Goal: Information Seeking & Learning: Compare options

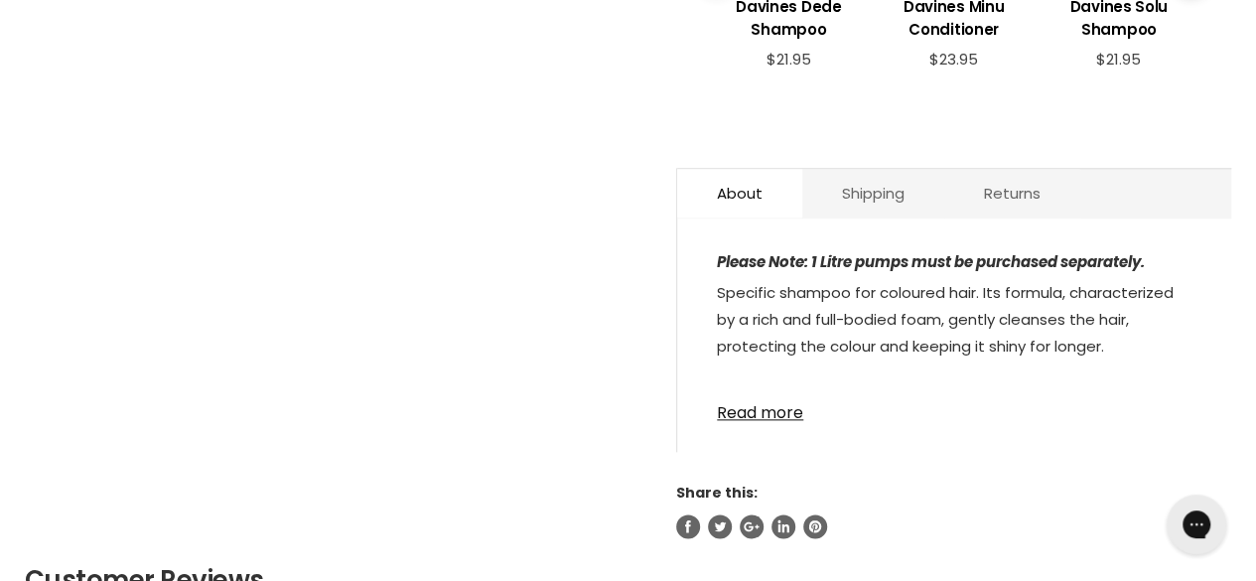
scroll to position [1000, 0]
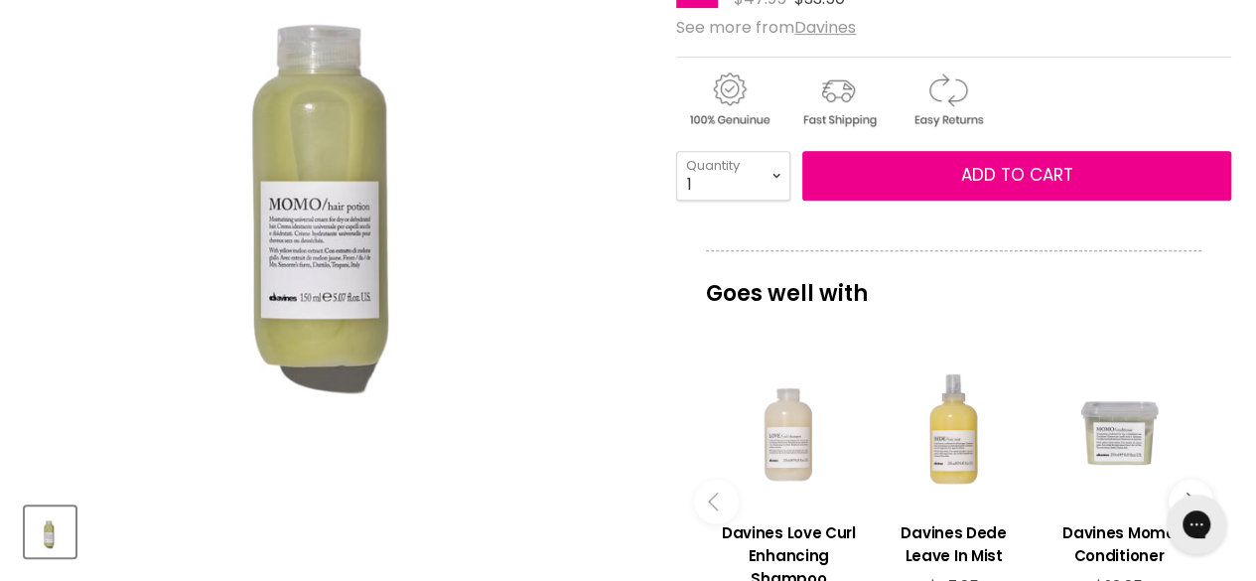
scroll to position [413, 0]
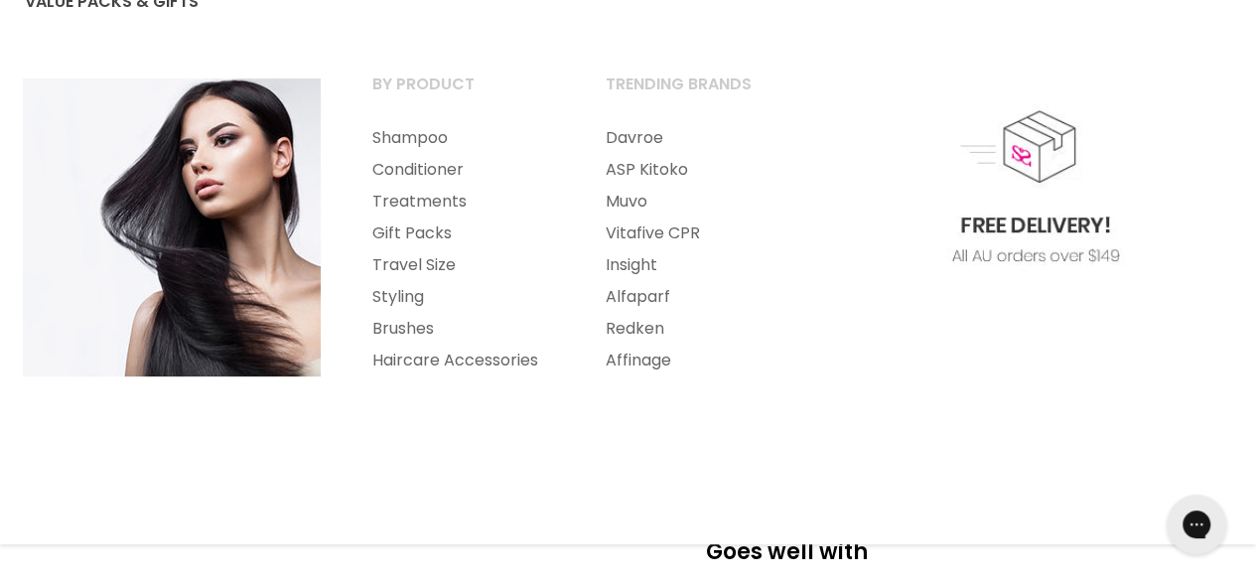
scroll to position [533, 0]
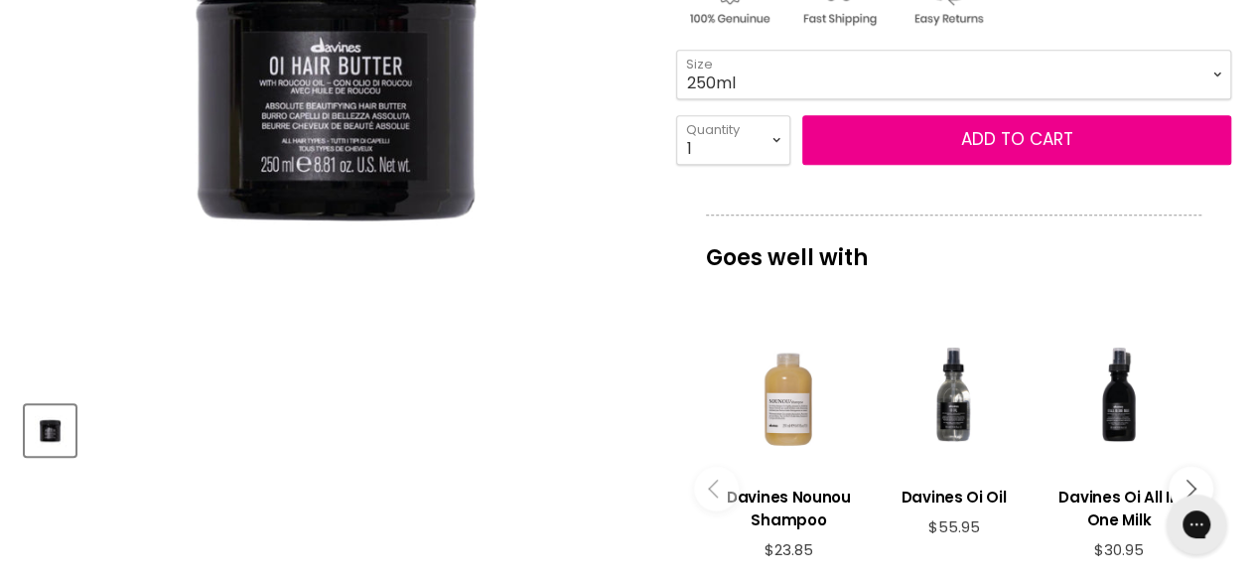
click at [479, 527] on article "Click or scroll to zoom Tap or pinch to zoom Davines Oi Butter 1 review" at bounding box center [628, 522] width 1207 height 1515
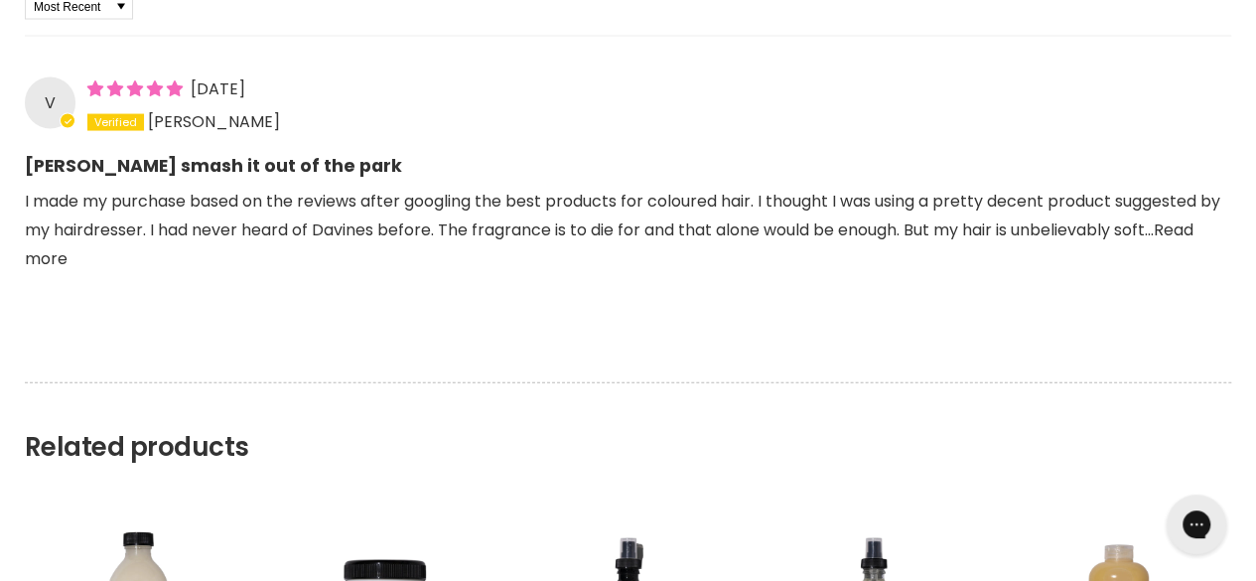
scroll to position [1991, 0]
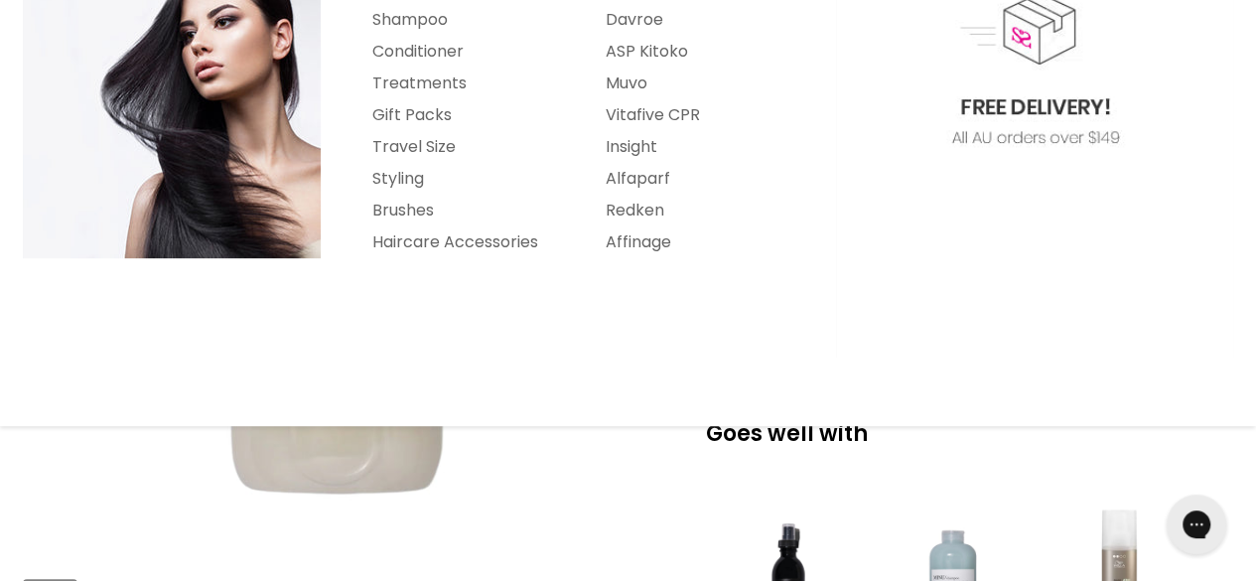
scroll to position [360, 0]
